Goal: Find specific page/section: Find specific page/section

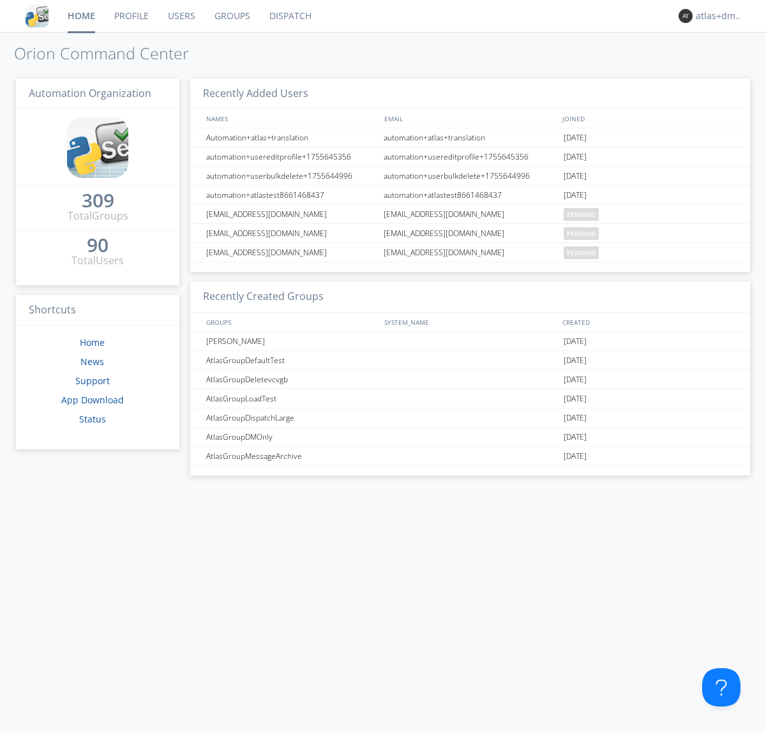
click at [289, 16] on link "Dispatch" at bounding box center [290, 16] width 61 height 32
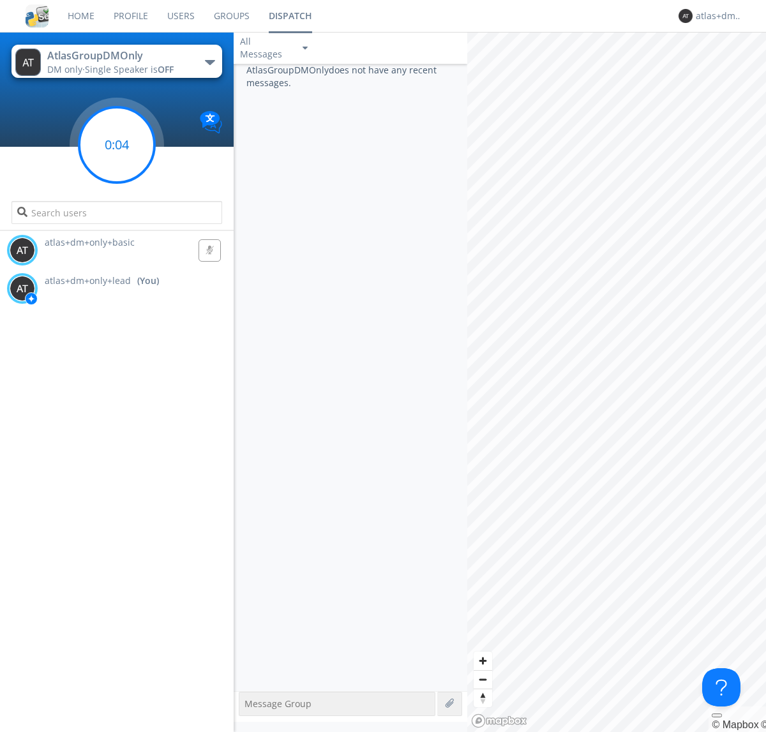
click at [117, 145] on g at bounding box center [116, 144] width 75 height 75
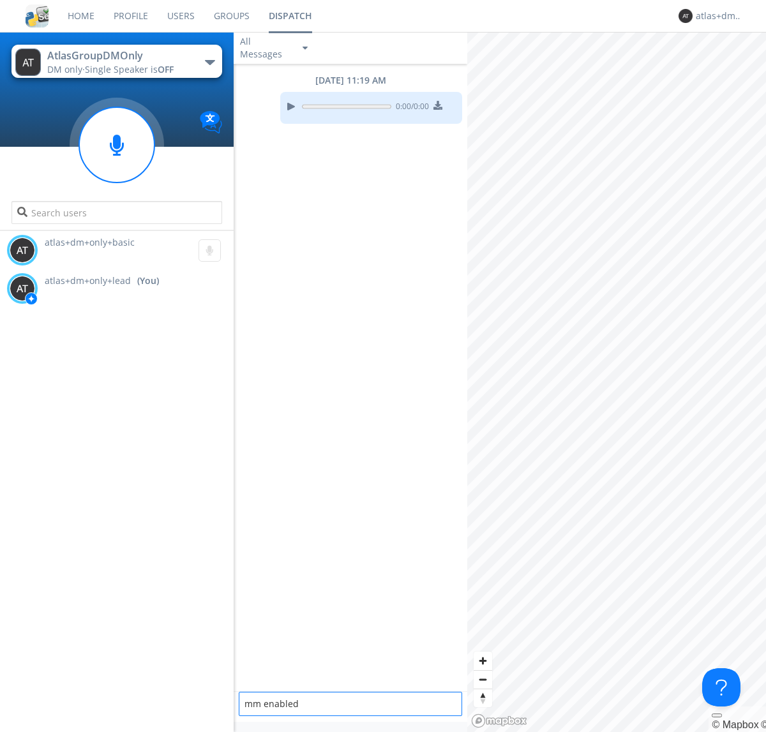
type textarea "mm enabled"
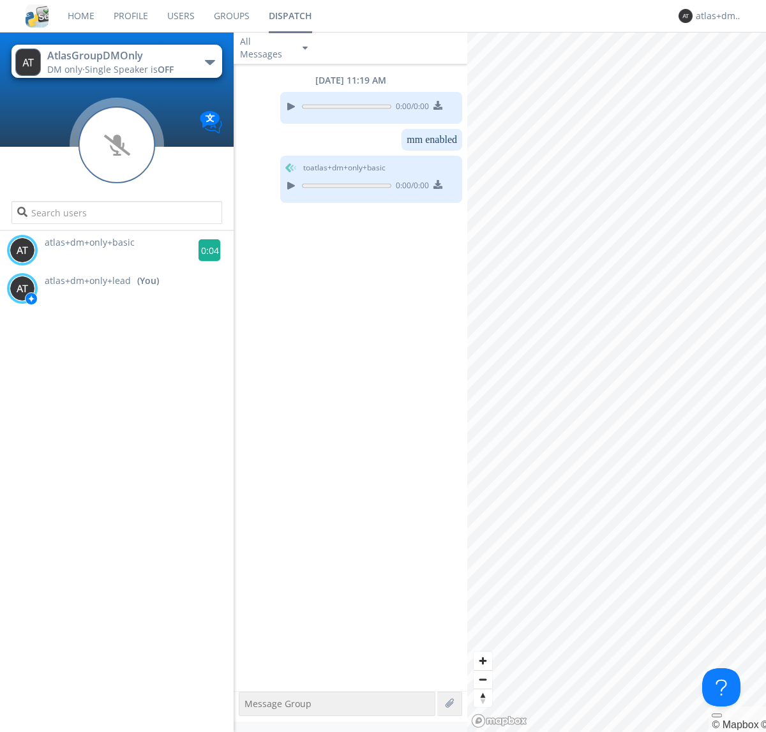
click at [204, 250] on g at bounding box center [210, 250] width 22 height 22
click at [717, 16] on div "atlas+dm+only+lead" at bounding box center [720, 16] width 48 height 13
